Goal: Information Seeking & Learning: Learn about a topic

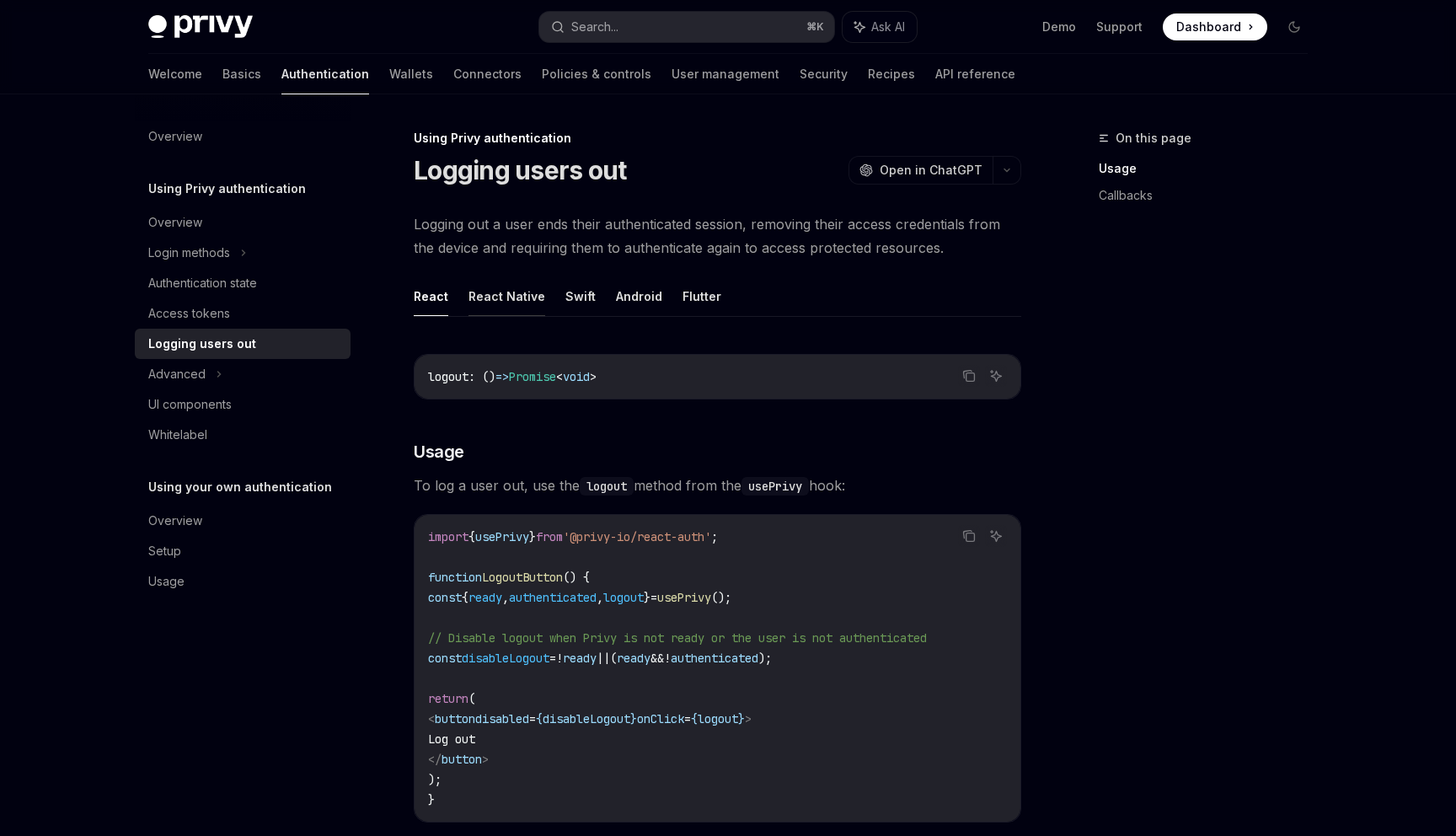
click at [514, 284] on button "React Native" at bounding box center [506, 296] width 76 height 40
type textarea "*"
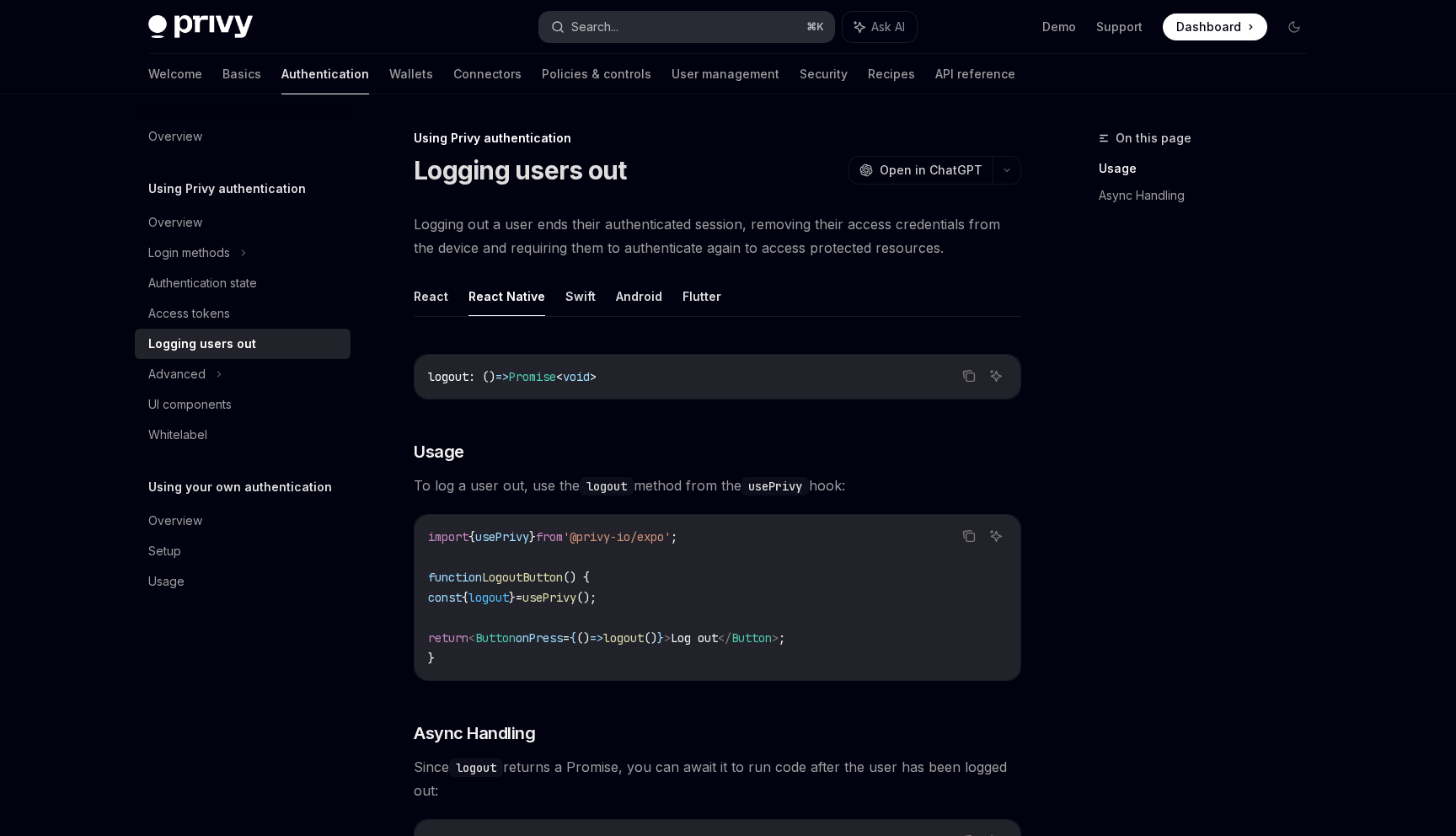
click at [747, 27] on button "Search... ⌘ K" at bounding box center [687, 27] width 295 height 30
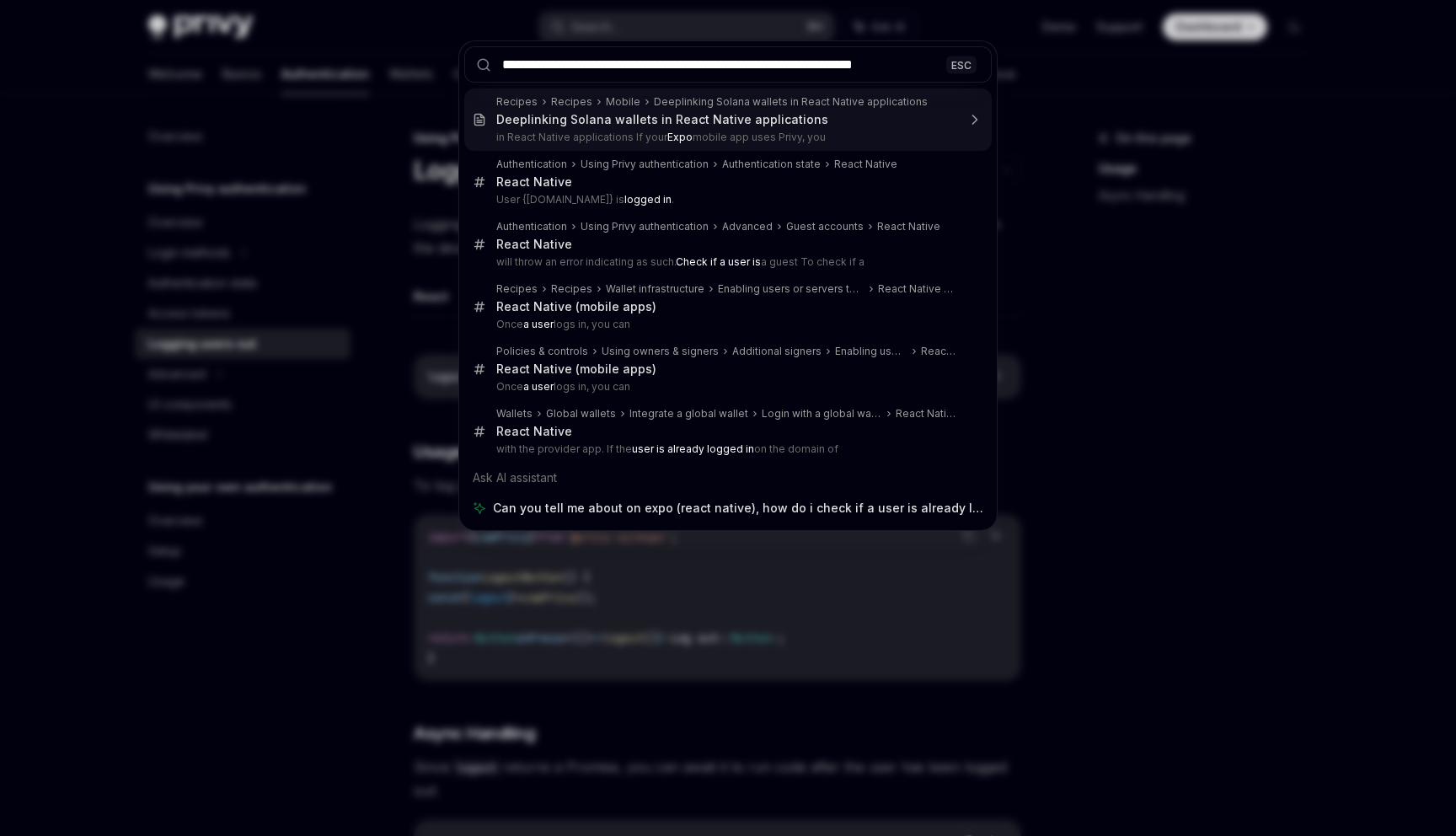
type input "**********"
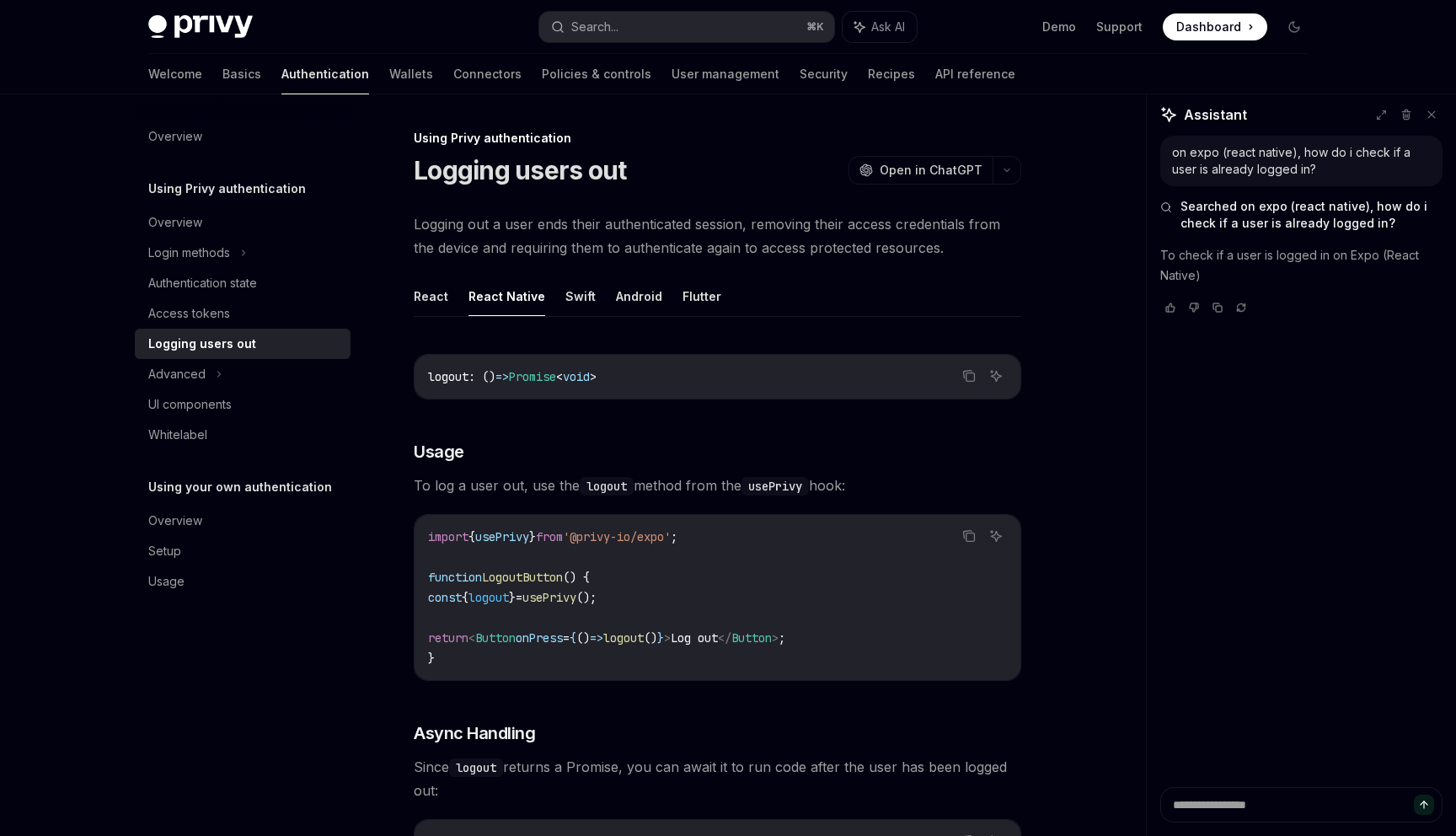
type textarea "*"
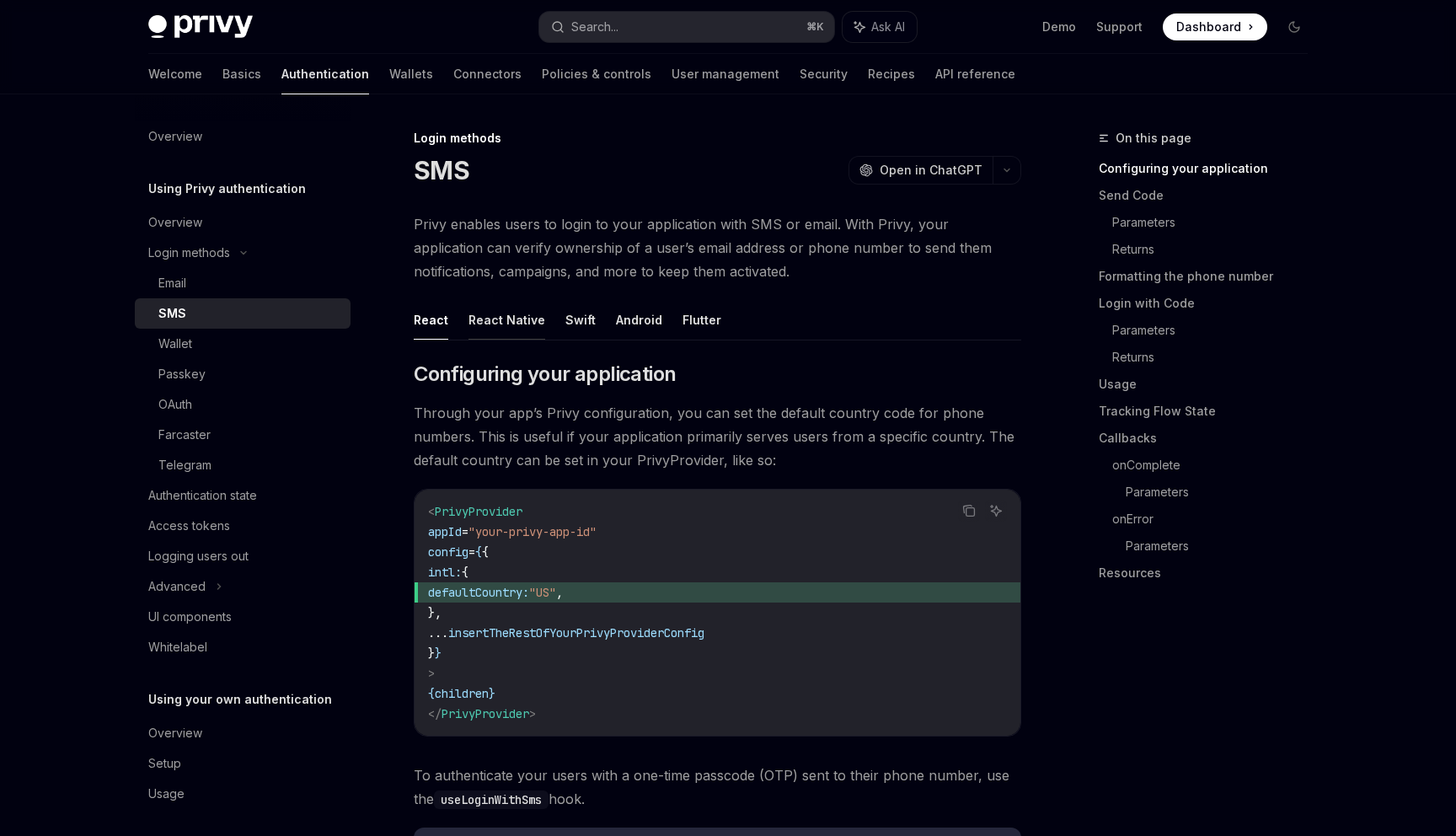
click at [515, 313] on button "React Native" at bounding box center [506, 319] width 76 height 40
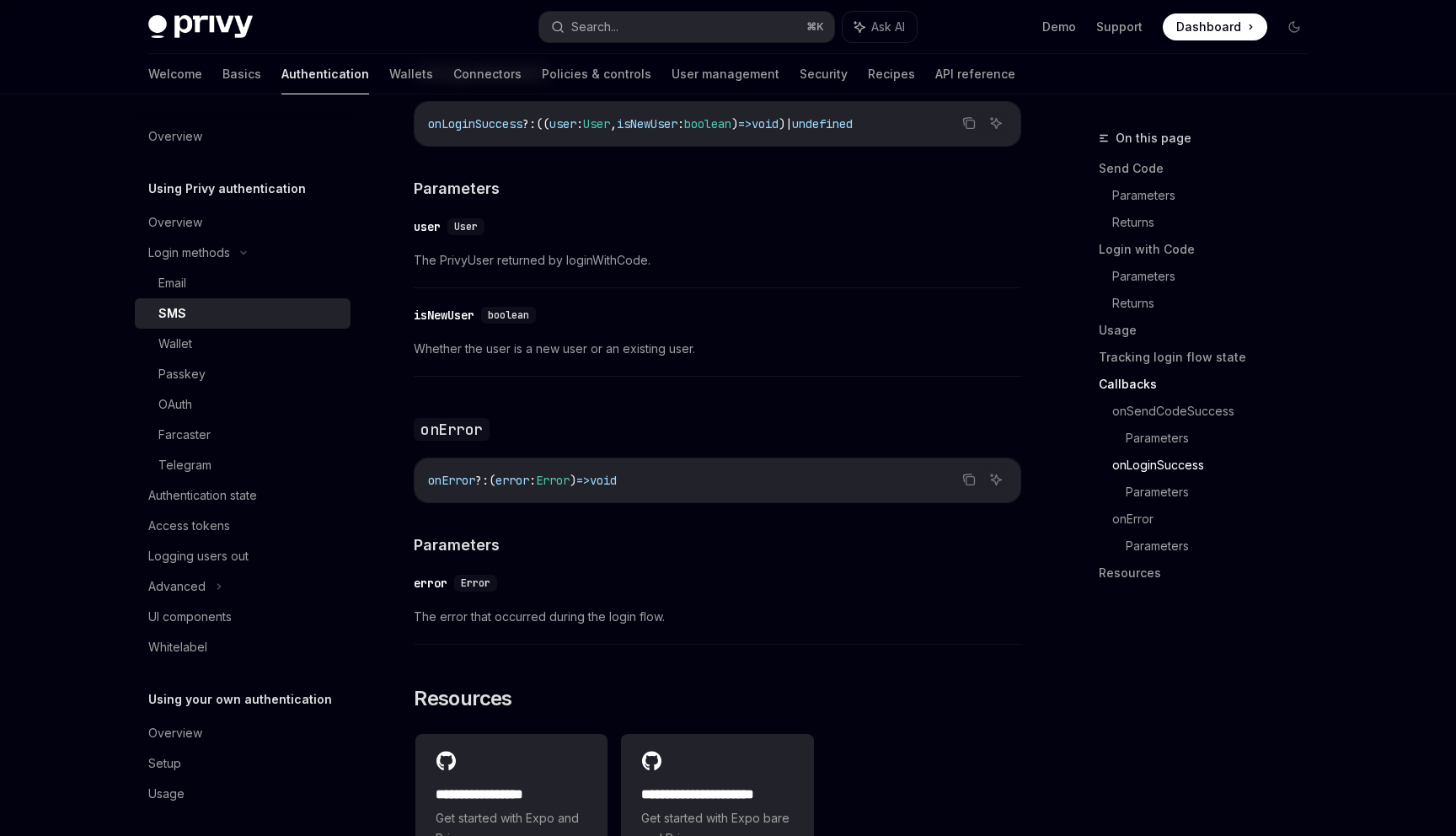
scroll to position [2938, 0]
click at [194, 222] on div "Overview" at bounding box center [175, 223] width 54 height 20
type textarea "*"
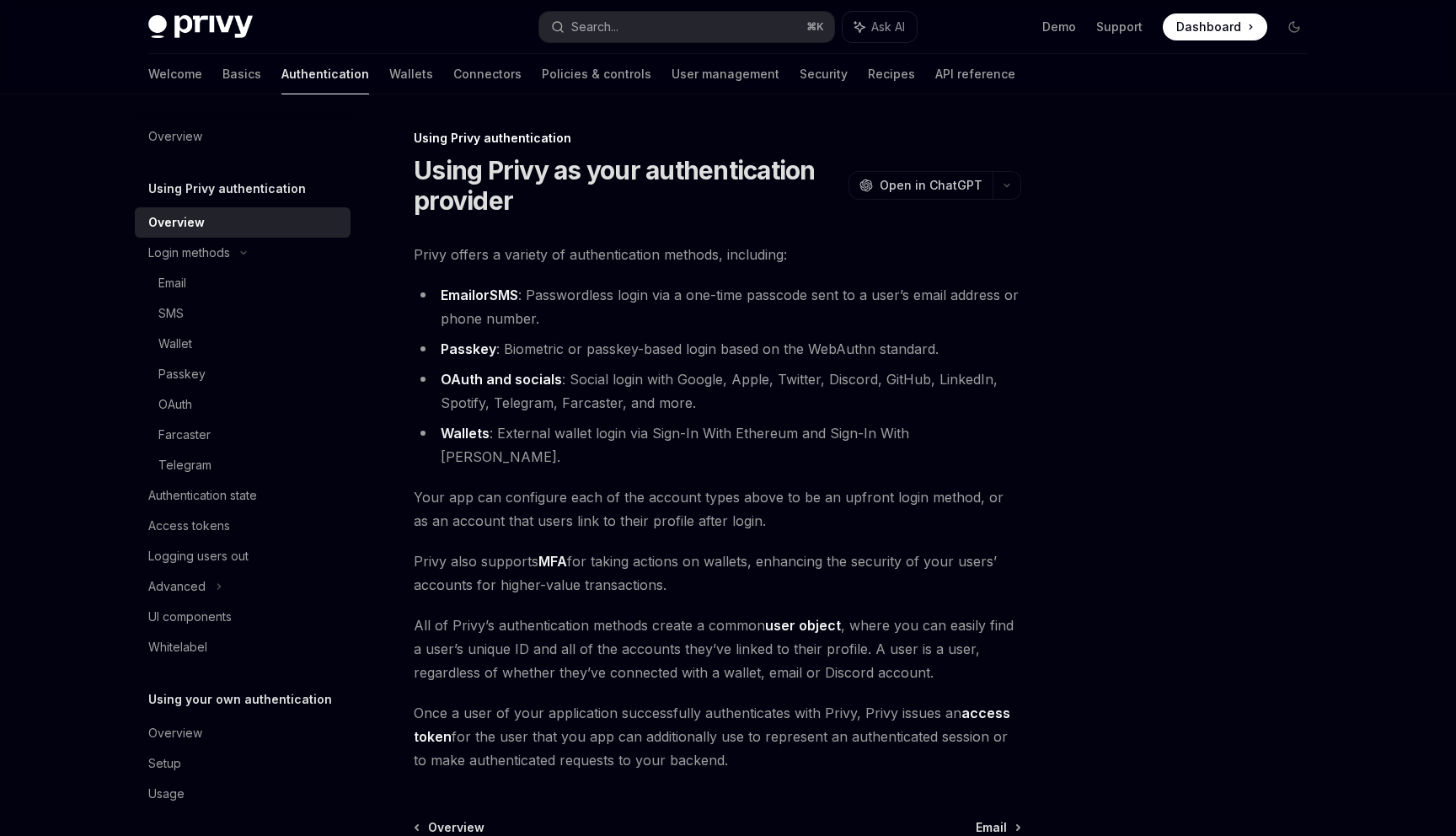
scroll to position [163, 0]
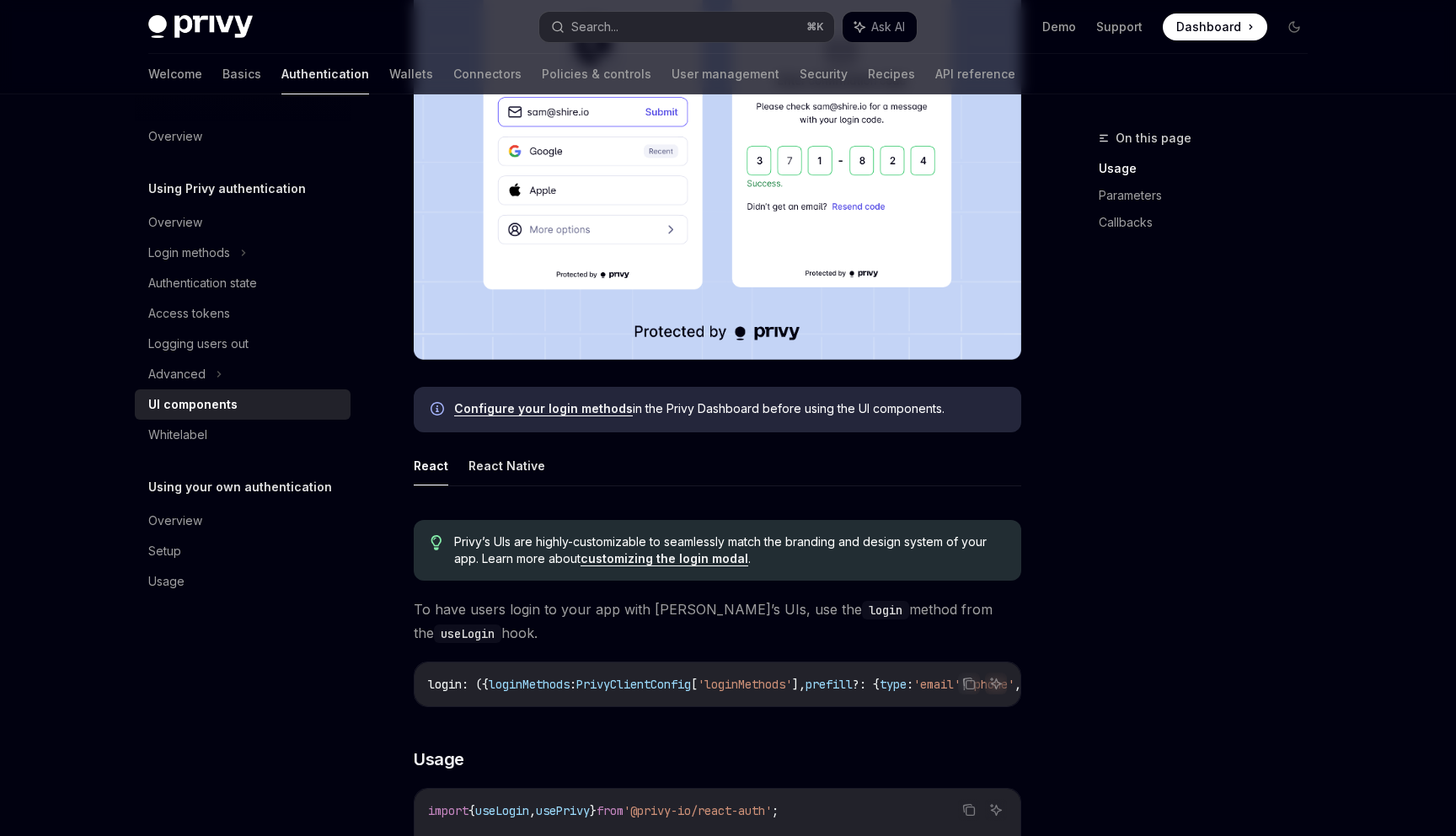
scroll to position [583, 0]
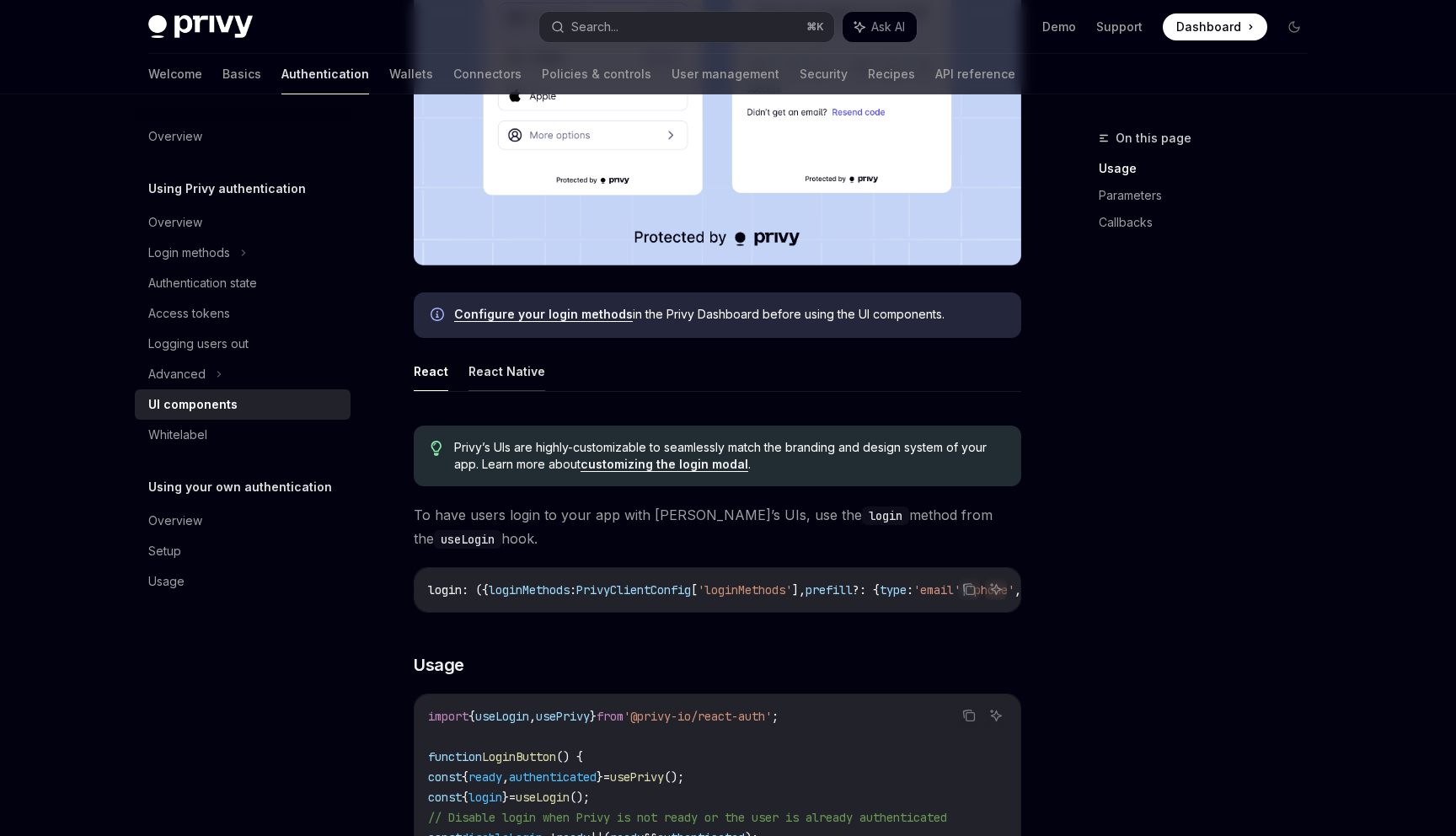
click at [521, 387] on button "React Native" at bounding box center [506, 371] width 76 height 40
type textarea "*"
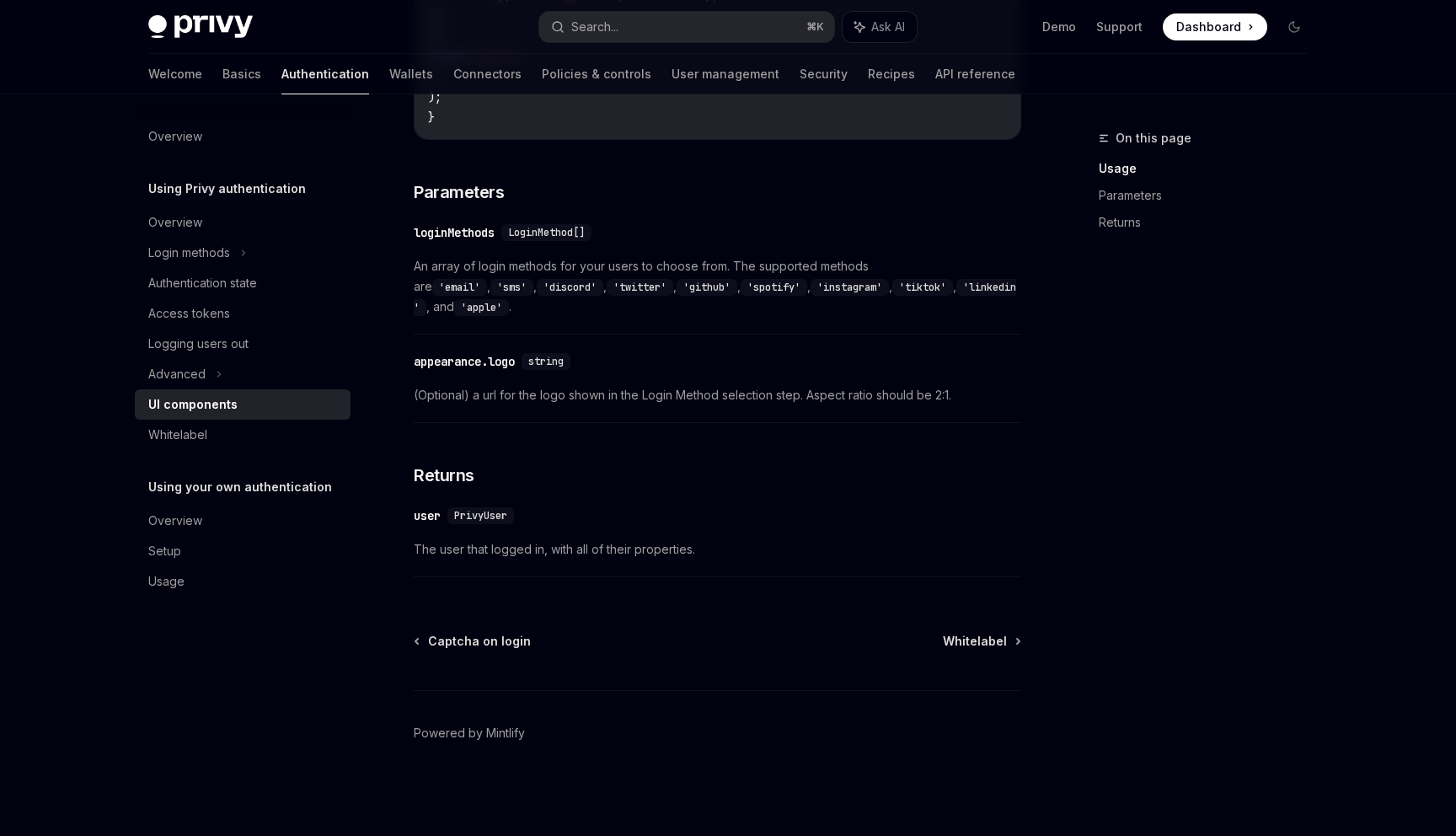
scroll to position [1585, 0]
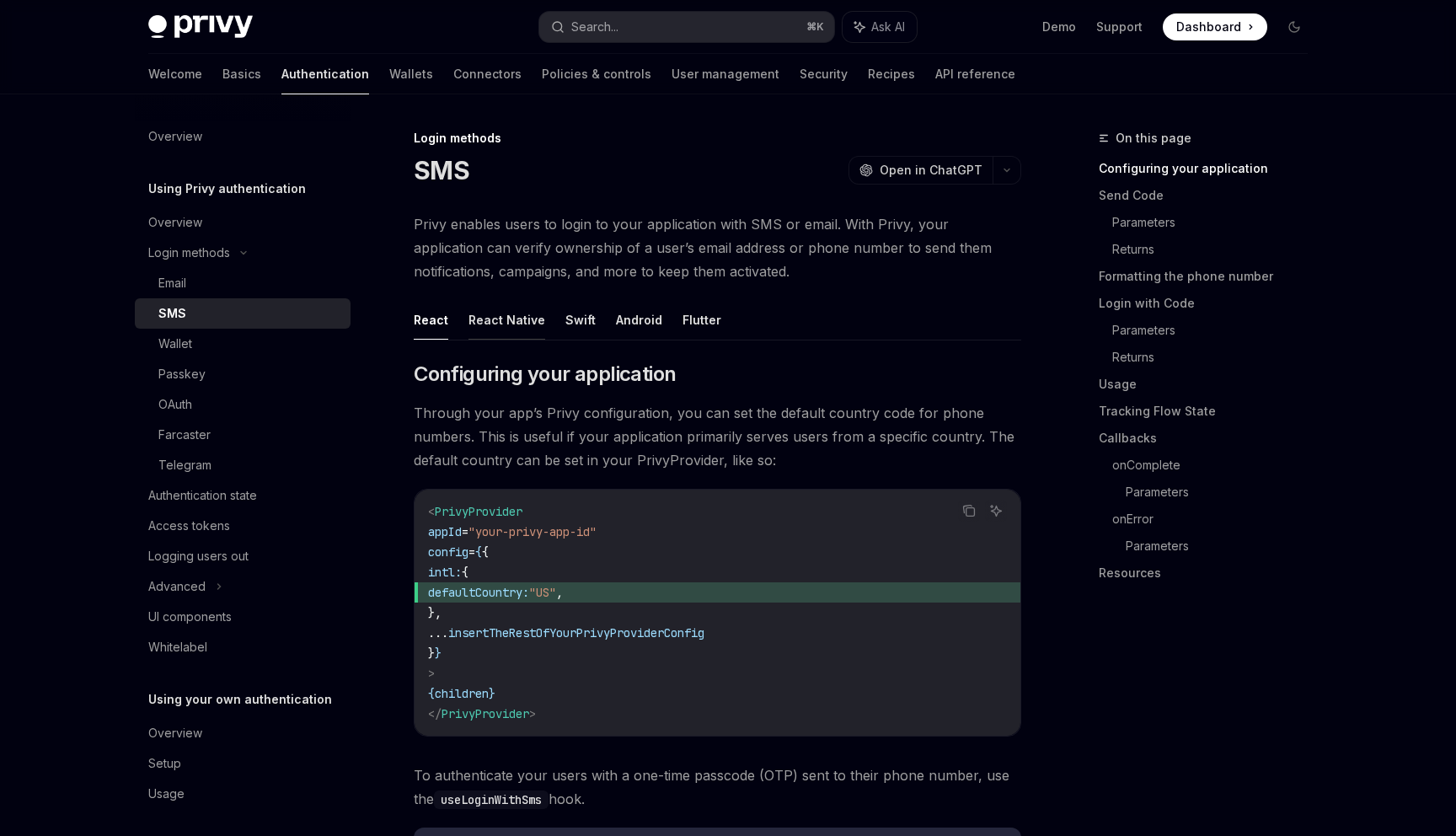
click at [517, 339] on button "React Native" at bounding box center [506, 319] width 76 height 40
type textarea "*"
